Goal: Task Accomplishment & Management: Manage account settings

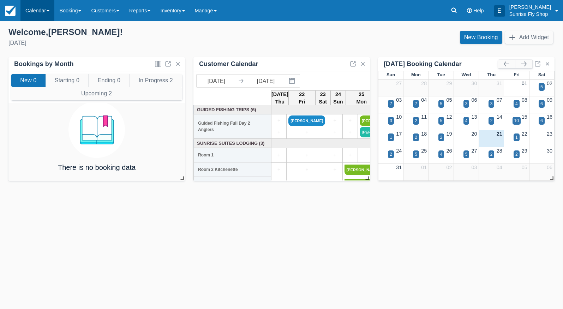
click at [35, 10] on link "Calendar" at bounding box center [37, 10] width 34 height 21
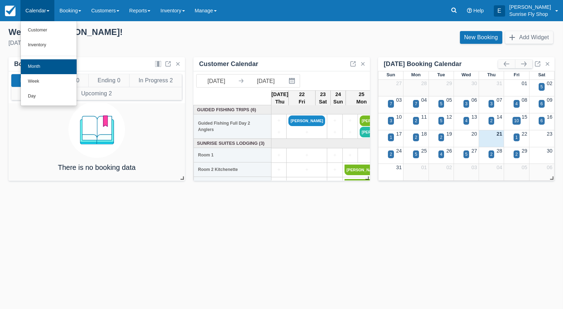
click at [39, 65] on link "Month" at bounding box center [49, 66] width 56 height 15
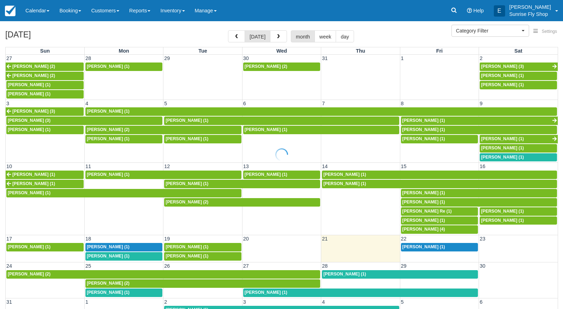
select select
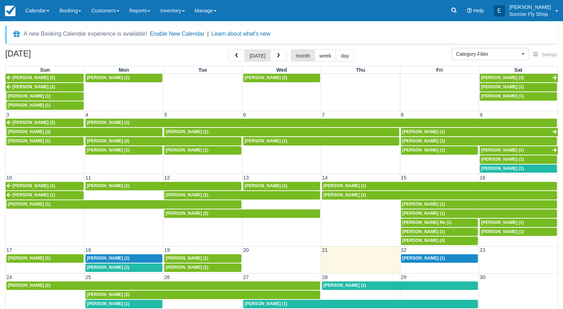
scroll to position [7, 0]
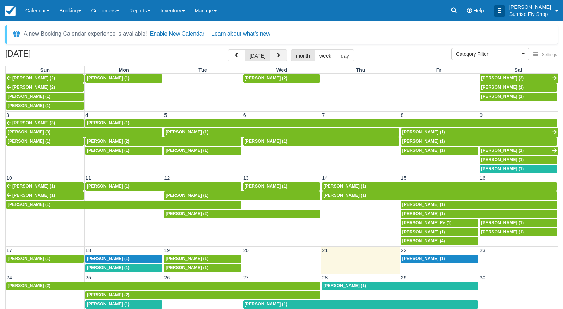
click at [276, 56] on span "button" at bounding box center [278, 55] width 5 height 5
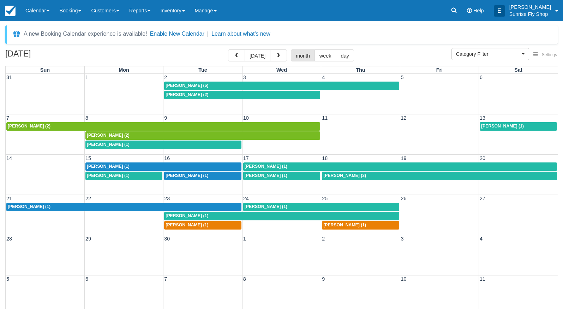
click at [181, 84] on span "[PERSON_NAME] (6)" at bounding box center [186, 85] width 43 height 5
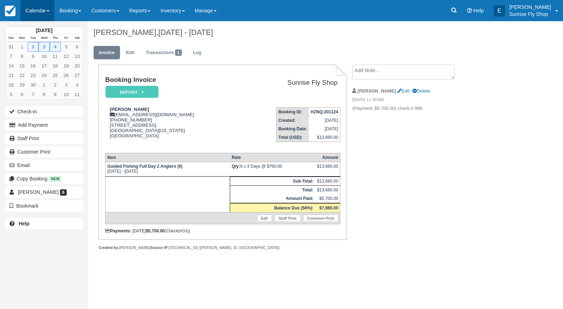
click at [44, 12] on link "Calendar" at bounding box center [37, 10] width 34 height 21
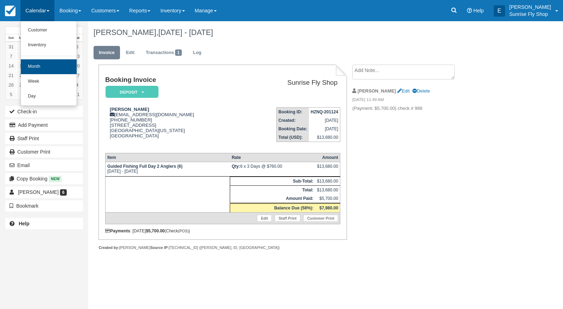
click at [44, 66] on link "Month" at bounding box center [49, 66] width 56 height 15
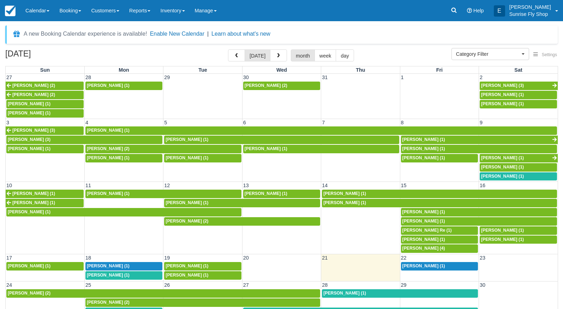
select select
